Goal: Task Accomplishment & Management: Use online tool/utility

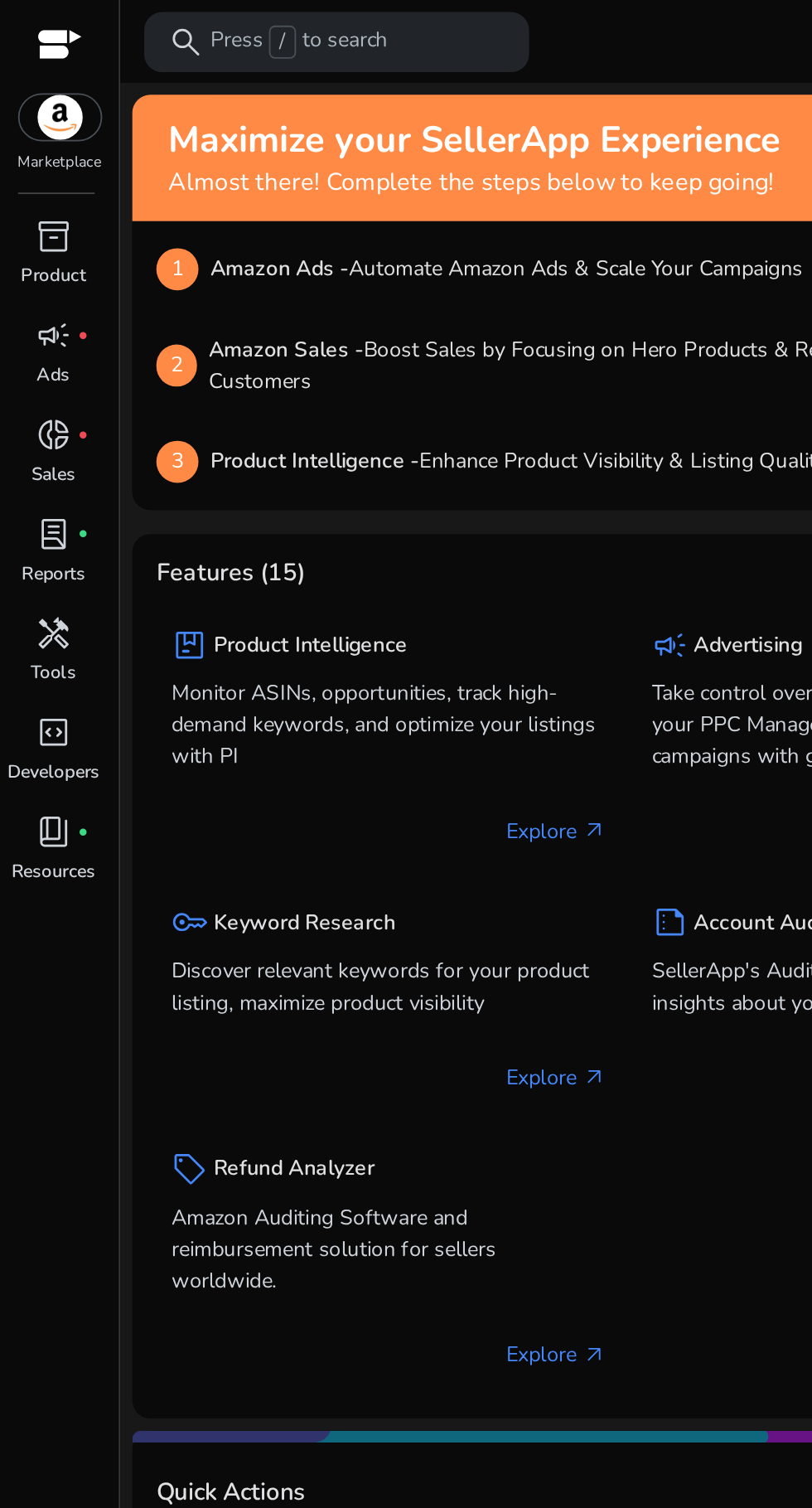
click at [27, 20] on div at bounding box center [32, 26] width 25 height 19
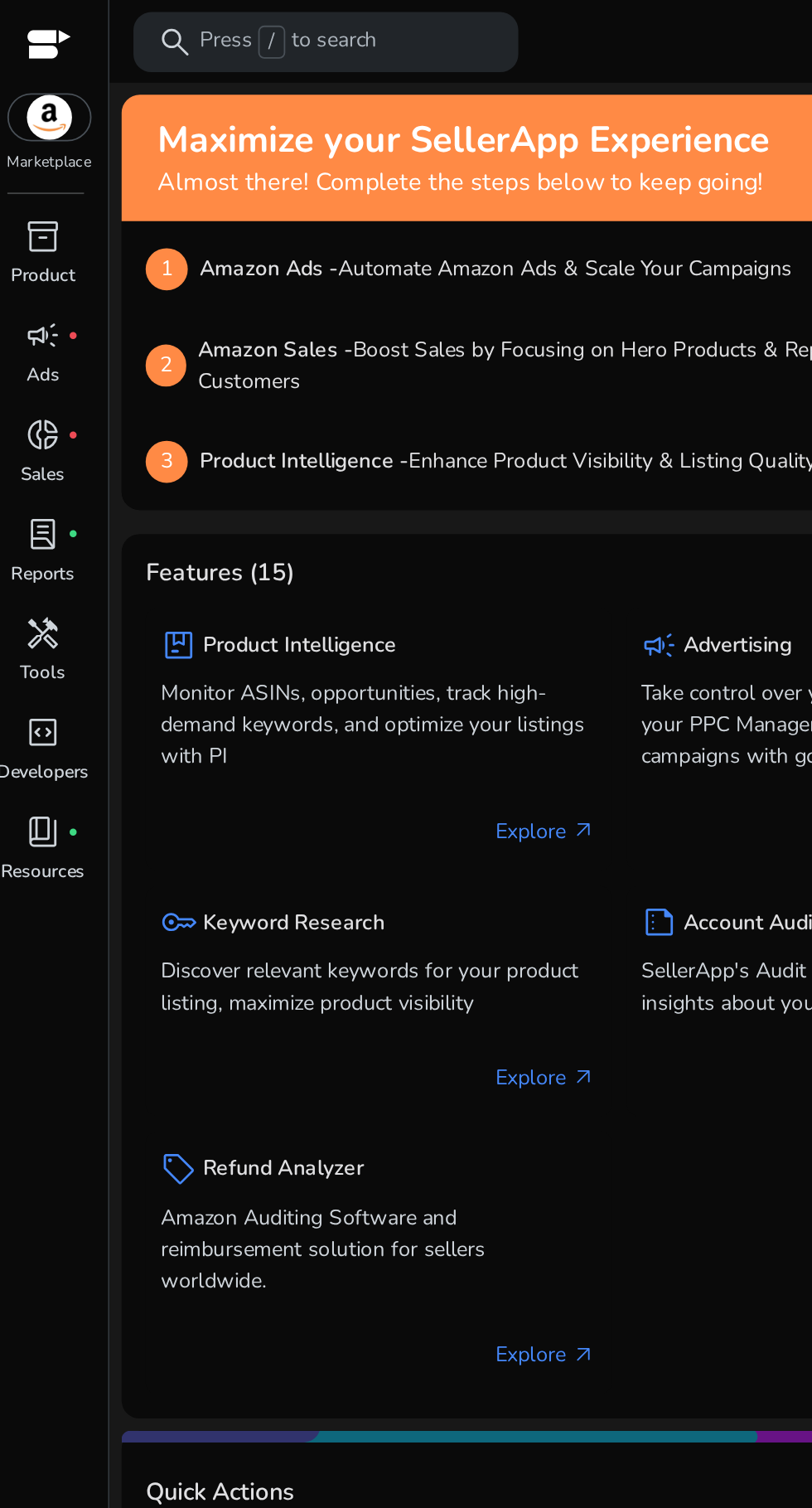
click at [22, 134] on span "inventory_2" at bounding box center [30, 130] width 20 height 20
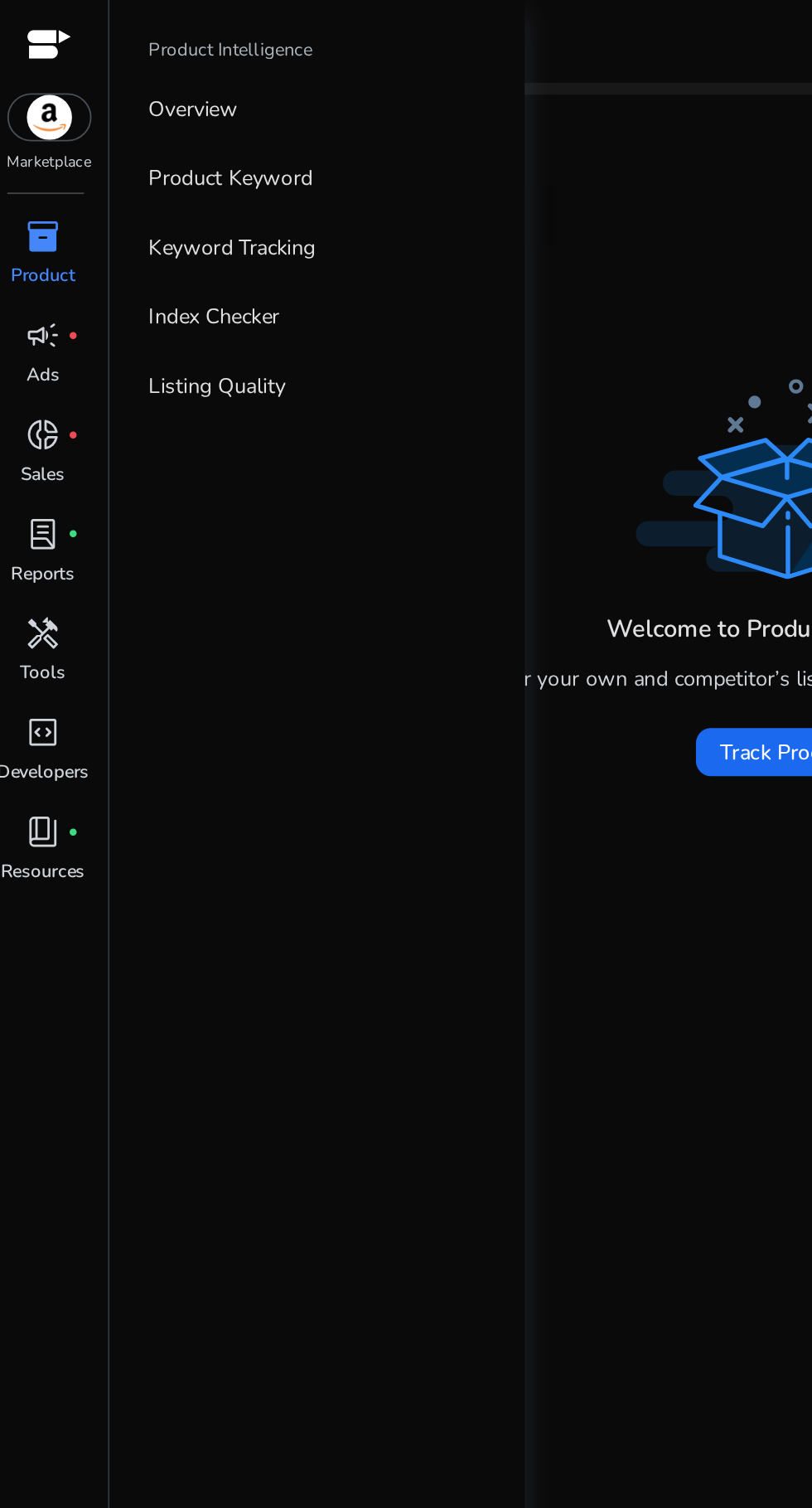
click at [106, 98] on p "Product Keyword" at bounding box center [133, 98] width 90 height 18
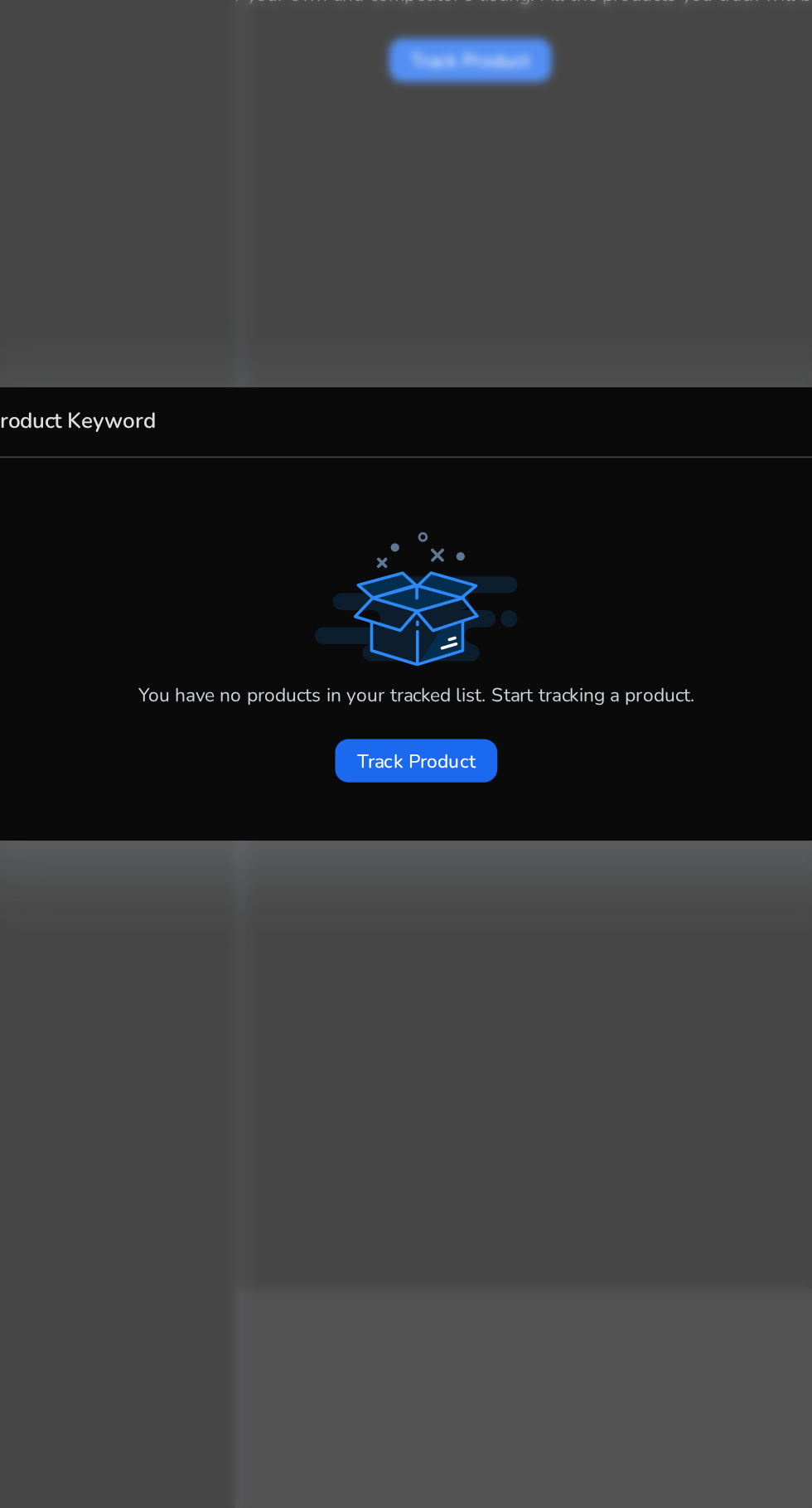
click at [416, 852] on span "Track Product" at bounding box center [405, 844] width 73 height 18
